Goal: Find specific page/section: Find specific page/section

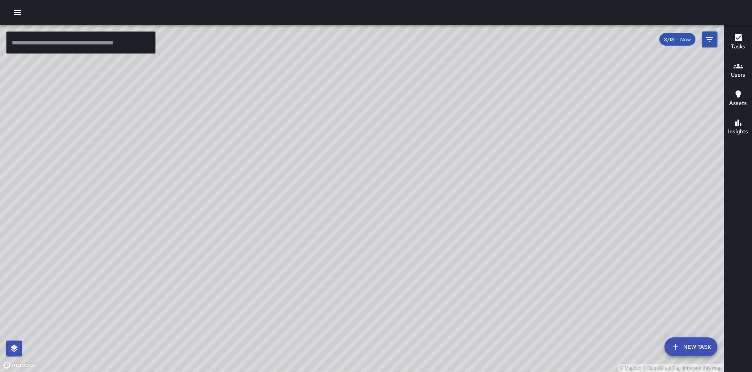
drag, startPoint x: 406, startPoint y: 39, endPoint x: 390, endPoint y: 98, distance: 61.0
click at [390, 98] on div "© Mapbox © OpenStreetMap Improve this map" at bounding box center [362, 198] width 724 height 347
drag, startPoint x: 437, startPoint y: 268, endPoint x: 446, endPoint y: 319, distance: 51.9
drag, startPoint x: 446, startPoint y: 319, endPoint x: 404, endPoint y: 172, distance: 152.5
click at [404, 172] on div "© Mapbox © OpenStreetMap Improve this map" at bounding box center [362, 198] width 724 height 347
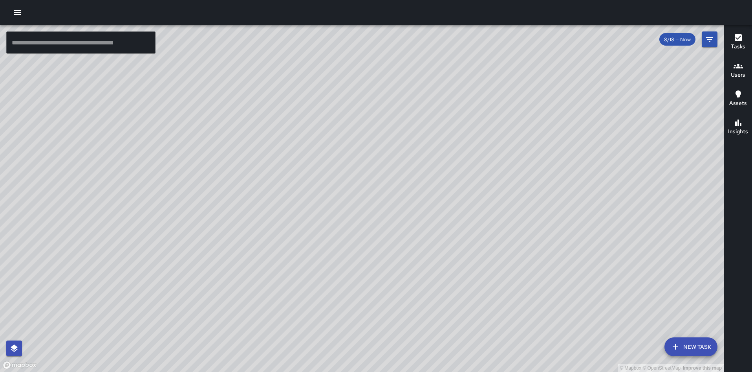
drag, startPoint x: 564, startPoint y: 117, endPoint x: 489, endPoint y: 204, distance: 114.8
click at [489, 204] on div "© Mapbox © OpenStreetMap Improve this map" at bounding box center [362, 198] width 724 height 347
drag, startPoint x: 489, startPoint y: 203, endPoint x: 461, endPoint y: 178, distance: 37.8
click at [461, 178] on div "© Mapbox © OpenStreetMap Improve this map" at bounding box center [362, 198] width 724 height 347
click at [461, 180] on div "© Mapbox © OpenStreetMap Improve this map" at bounding box center [362, 198] width 724 height 347
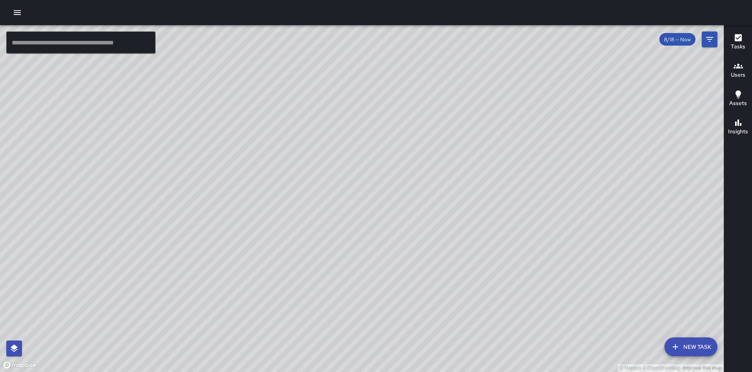
click at [477, 169] on div "© Mapbox © OpenStreetMap Improve this map S5 Sierra 5 300 Lakeside Drive Comple…" at bounding box center [362, 198] width 724 height 347
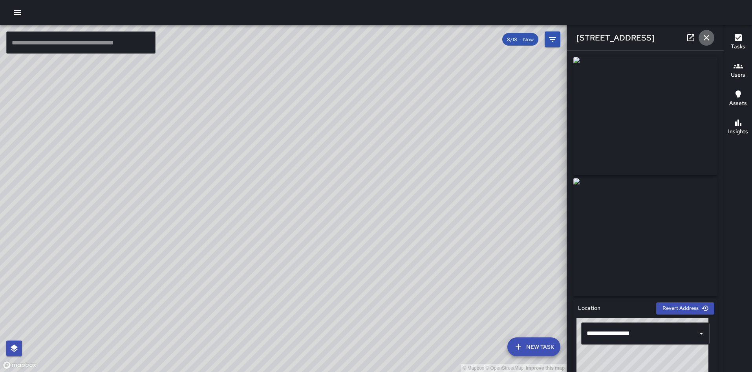
click at [707, 39] on icon "button" at bounding box center [706, 37] width 9 height 9
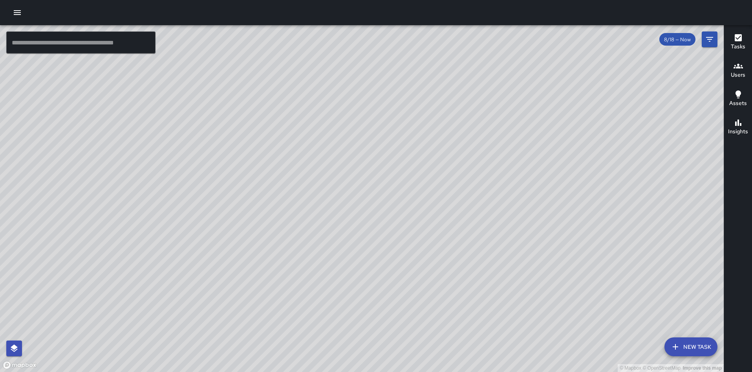
drag, startPoint x: 491, startPoint y: 134, endPoint x: 491, endPoint y: 154, distance: 20.0
click at [491, 154] on div "© Mapbox © OpenStreetMap Improve this map" at bounding box center [362, 198] width 724 height 347
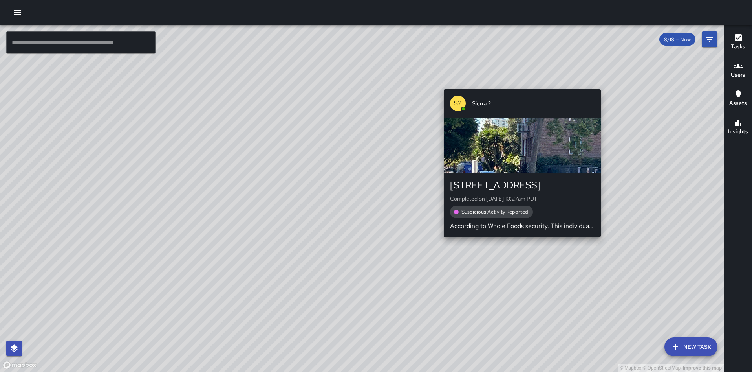
click at [520, 83] on div "© Mapbox © OpenStreetMap Improve this map S2 Sierra 2 230 Bay Place Completed o…" at bounding box center [362, 198] width 724 height 347
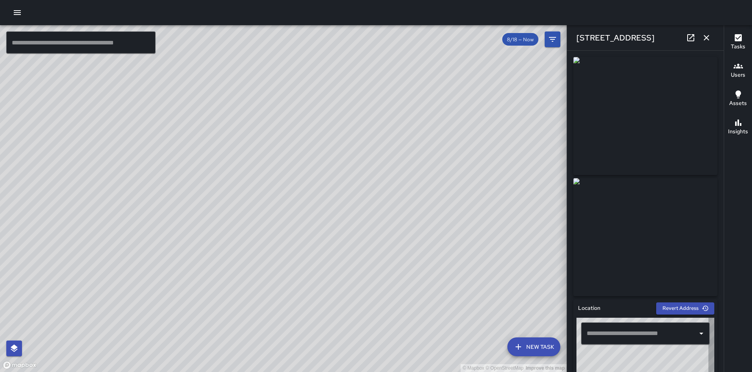
type input "**********"
click at [705, 43] on button "button" at bounding box center [707, 38] width 16 height 16
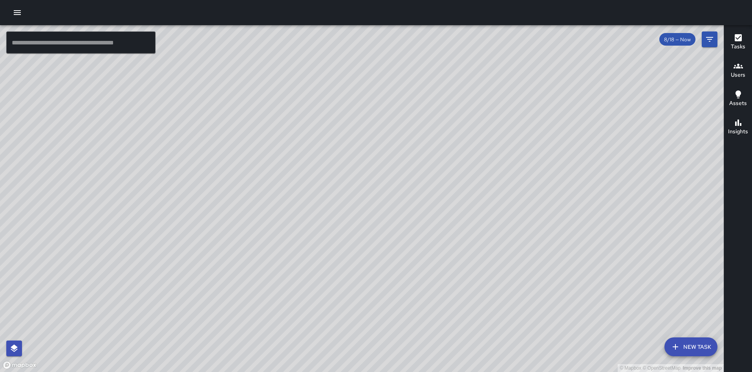
drag, startPoint x: 181, startPoint y: 167, endPoint x: 318, endPoint y: 169, distance: 137.1
click at [318, 169] on div "© Mapbox © OpenStreetMap Improve this map" at bounding box center [362, 198] width 724 height 347
drag, startPoint x: 249, startPoint y: 198, endPoint x: 297, endPoint y: 205, distance: 48.1
click at [297, 205] on div "© Mapbox © OpenStreetMap Improve this map" at bounding box center [362, 198] width 724 height 347
drag, startPoint x: 210, startPoint y: 259, endPoint x: 293, endPoint y: 118, distance: 162.9
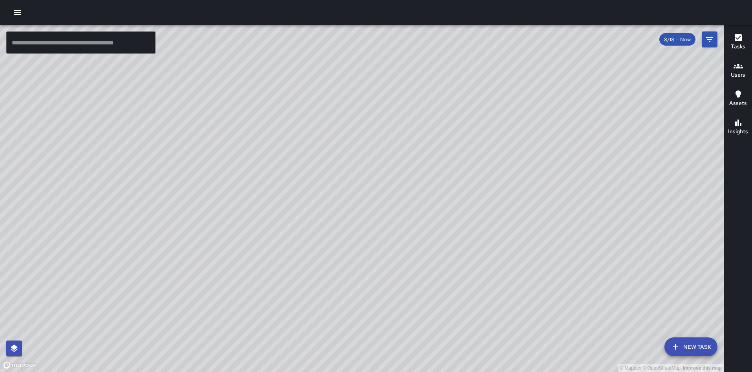
click at [285, 132] on div "© Mapbox © OpenStreetMap Improve this map" at bounding box center [362, 198] width 724 height 347
drag, startPoint x: 198, startPoint y: 312, endPoint x: 308, endPoint y: 208, distance: 151.5
click at [308, 208] on div "© Mapbox © OpenStreetMap Improve this map" at bounding box center [362, 198] width 724 height 347
drag, startPoint x: 308, startPoint y: 208, endPoint x: 279, endPoint y: 282, distance: 79.4
click at [279, 282] on div "© Mapbox © OpenStreetMap Improve this map" at bounding box center [362, 198] width 724 height 347
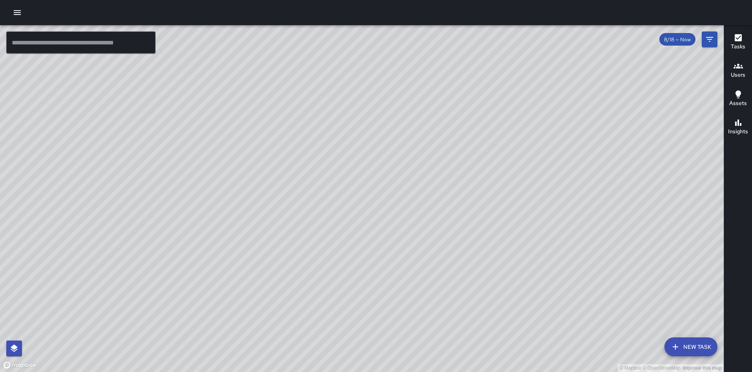
click at [336, 200] on div "© Mapbox © OpenStreetMap Improve this map" at bounding box center [362, 198] width 724 height 347
drag, startPoint x: 345, startPoint y: 244, endPoint x: 324, endPoint y: 336, distance: 94.6
click at [324, 336] on div "© Mapbox © OpenStreetMap Improve this map" at bounding box center [362, 198] width 724 height 347
drag, startPoint x: 236, startPoint y: 205, endPoint x: 409, endPoint y: 152, distance: 181.0
click at [409, 152] on div "© Mapbox © OpenStreetMap Improve this map" at bounding box center [362, 198] width 724 height 347
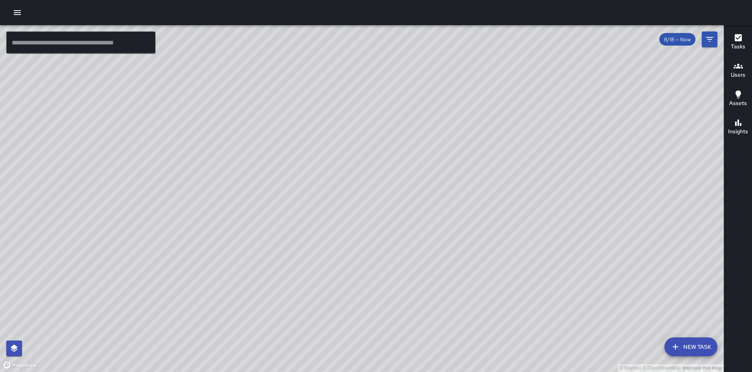
drag, startPoint x: 369, startPoint y: 218, endPoint x: 377, endPoint y: 178, distance: 41.8
click at [377, 178] on div "© Mapbox © OpenStreetMap Improve this map" at bounding box center [362, 198] width 724 height 347
drag, startPoint x: 488, startPoint y: 275, endPoint x: 463, endPoint y: 270, distance: 25.7
click at [463, 270] on div "© Mapbox © OpenStreetMap Improve this map" at bounding box center [362, 198] width 724 height 347
drag, startPoint x: 463, startPoint y: 270, endPoint x: 487, endPoint y: 353, distance: 85.8
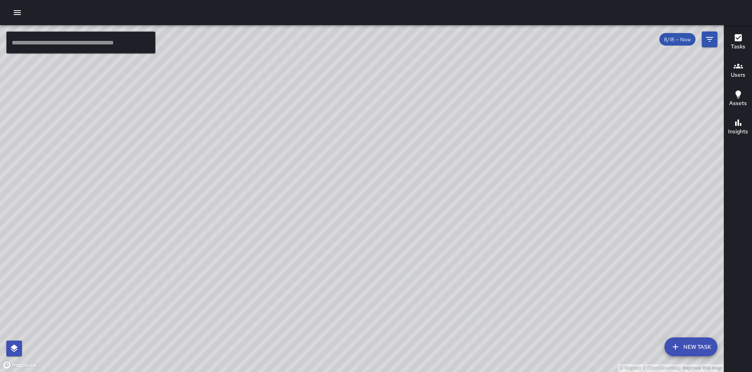
drag, startPoint x: 487, startPoint y: 353, endPoint x: 452, endPoint y: 337, distance: 38.0
click at [452, 337] on div "© Mapbox © OpenStreetMap Improve this map" at bounding box center [362, 198] width 724 height 347
drag, startPoint x: 375, startPoint y: 243, endPoint x: 431, endPoint y: 119, distance: 135.2
click at [431, 119] on div "© Mapbox © OpenStreetMap Improve this map" at bounding box center [362, 198] width 724 height 347
click at [332, 233] on div "© Mapbox © OpenStreetMap Improve this map S6 Sierra 6 Supervisor Tasks 17 / 17 …" at bounding box center [362, 198] width 724 height 347
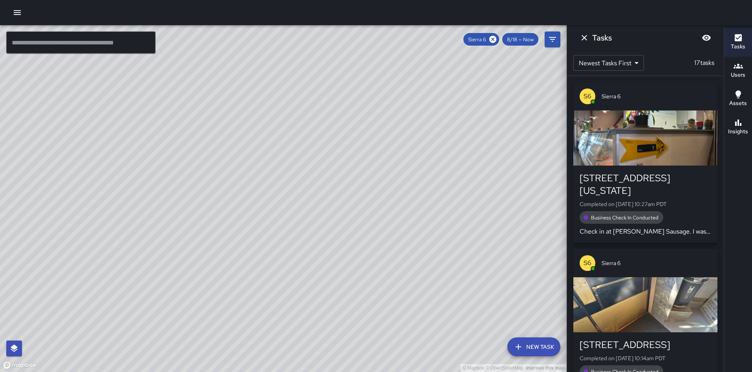
click at [493, 33] on div "Sierra 6" at bounding box center [482, 39] width 36 height 13
click at [491, 37] on icon at bounding box center [493, 39] width 7 height 7
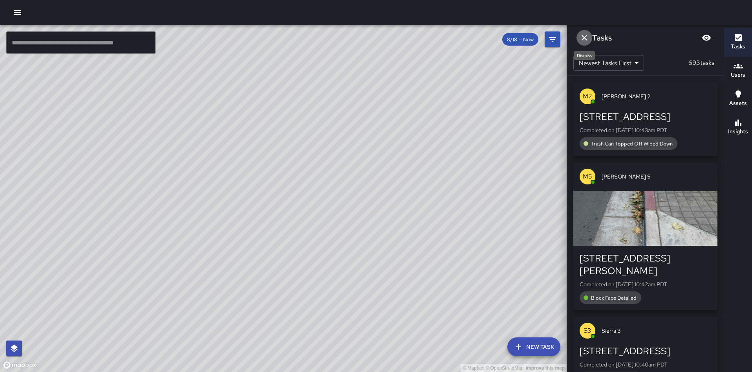
click at [585, 39] on icon "Dismiss" at bounding box center [584, 37] width 9 height 9
